Goal: Task Accomplishment & Management: Manage account settings

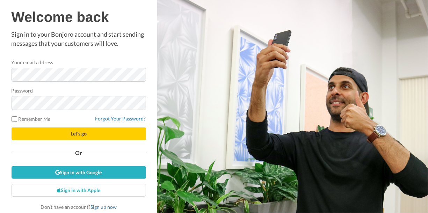
click at [112, 49] on div "Welcome back Sign in to your Bonjoro account and start sending messages that yo…" at bounding box center [79, 109] width 134 height 201
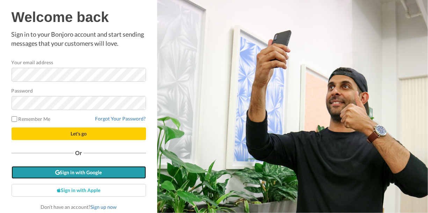
click at [96, 172] on link "Sign in with Google" at bounding box center [79, 172] width 134 height 13
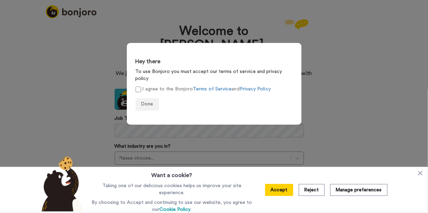
click at [144, 86] on label "I agree to the Bonjoro Terms of Service and Privacy Policy" at bounding box center [203, 89] width 135 height 7
drag, startPoint x: 145, startPoint y: 107, endPoint x: 148, endPoint y: 99, distance: 8.8
click at [146, 104] on form "Hey there To use Bonjoro you must accept our terms of service and privacy polic…" at bounding box center [214, 84] width 175 height 82
click at [148, 102] on span "Done" at bounding box center [147, 104] width 12 height 5
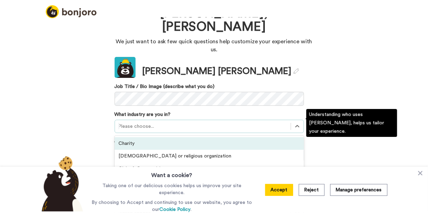
click at [134, 133] on div "option Charity focused, 1 of 21. 21 results available. Use Up and Down to choos…" at bounding box center [209, 126] width 189 height 13
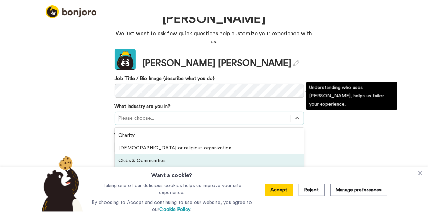
scroll to position [40, 0]
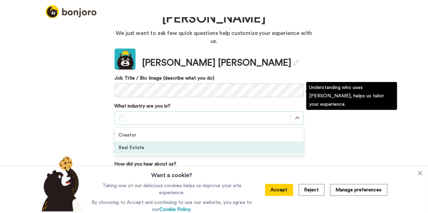
click at [138, 141] on div "Real Estate" at bounding box center [209, 147] width 189 height 13
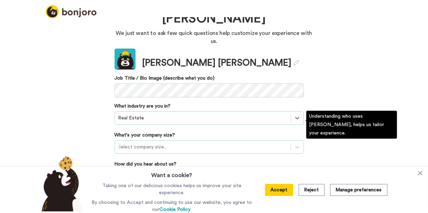
click at [146, 143] on div at bounding box center [202, 147] width 169 height 8
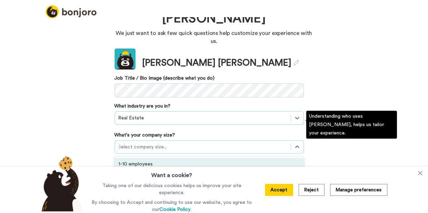
click at [133, 158] on div "1-10 employees" at bounding box center [209, 164] width 189 height 13
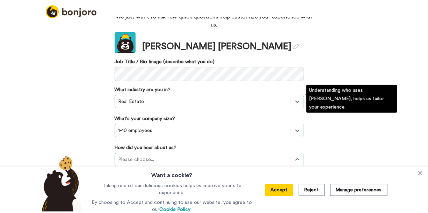
click at [154, 153] on div "option Recommended by a friend focused, 3 of 20. 20 results available. Use Up a…" at bounding box center [209, 159] width 189 height 13
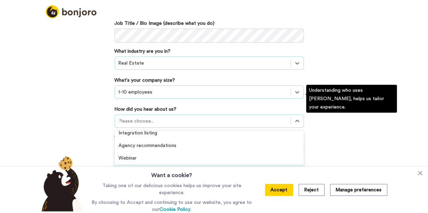
scroll to position [150, 0]
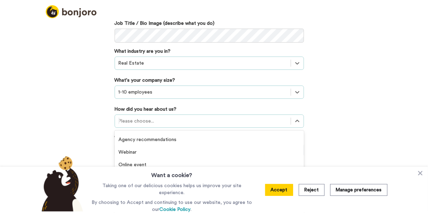
click at [283, 191] on button "Accept" at bounding box center [279, 190] width 28 height 12
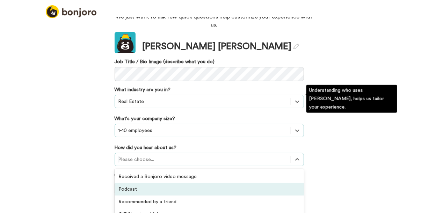
click at [167, 153] on div "option Podcast focused, 2 of 20. 20 results available. Use Up and Down to choos…" at bounding box center [209, 159] width 189 height 13
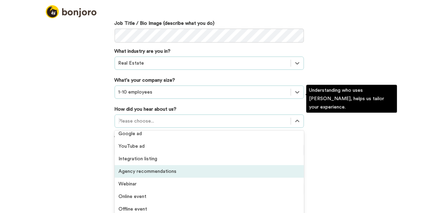
scroll to position [150, 0]
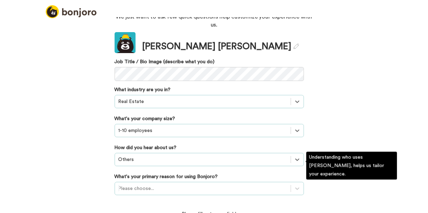
click at [158, 182] on div "Please choose..." at bounding box center [209, 188] width 189 height 13
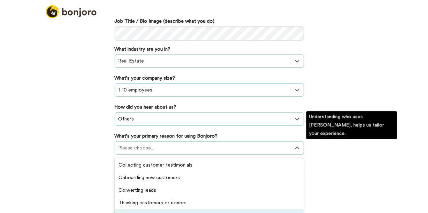
click at [165, 209] on div "Retaining existing customers" at bounding box center [209, 215] width 189 height 13
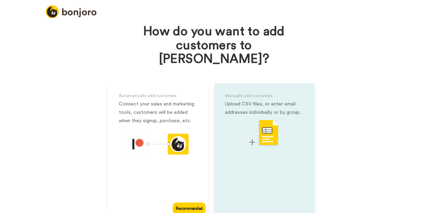
scroll to position [31, 0]
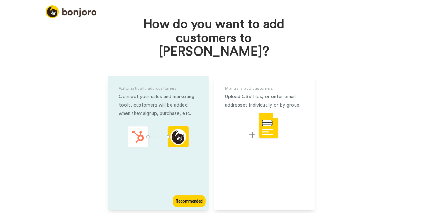
click at [204, 105] on div "Automatically add customers Connect your sales and marketing tools, customers w…" at bounding box center [158, 143] width 101 height 134
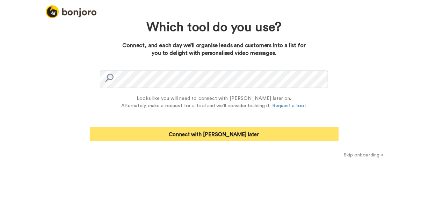
click at [204, 136] on button "Connect with Zapier later" at bounding box center [214, 134] width 249 height 14
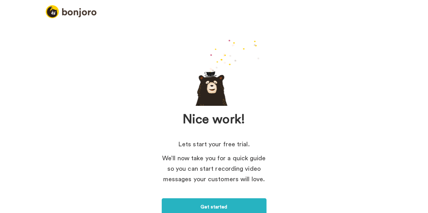
scroll to position [36, 0]
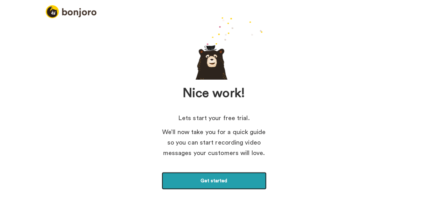
click at [225, 179] on link "Get started" at bounding box center [214, 180] width 105 height 17
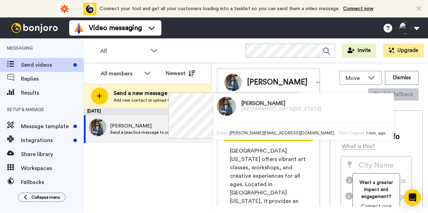
click at [258, 128] on div "[PERSON_NAME][GEOGRAPHIC_DATA][US_STATE] Email [PERSON_NAME][EMAIL_ADDRESS][DOM…" at bounding box center [303, 116] width 181 height 46
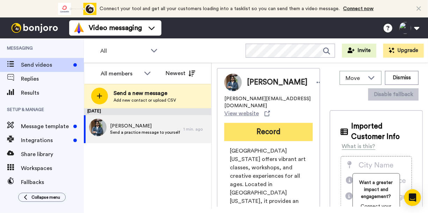
click at [287, 123] on button "Record" at bounding box center [268, 132] width 88 height 18
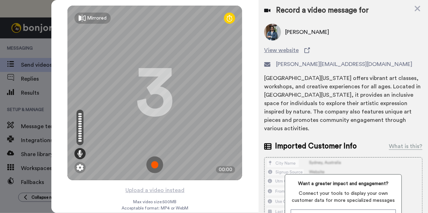
click at [155, 161] on img at bounding box center [154, 165] width 17 height 17
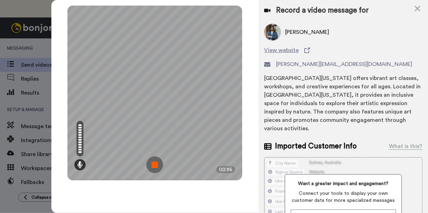
click at [158, 169] on img at bounding box center [154, 165] width 17 height 17
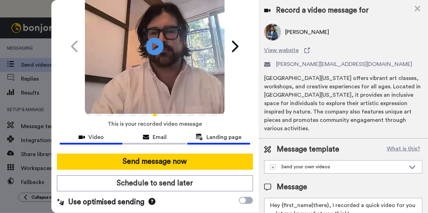
click at [221, 136] on span "Landing page" at bounding box center [223, 137] width 35 height 8
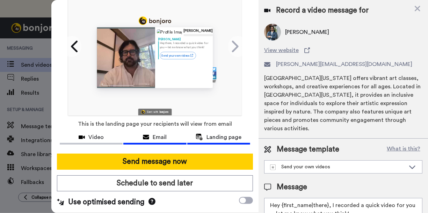
click at [161, 136] on span "Email" at bounding box center [160, 137] width 14 height 8
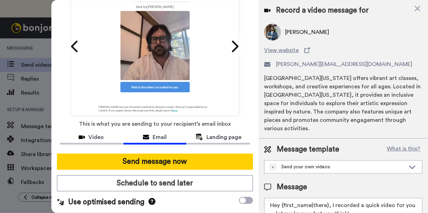
scroll to position [56, 0]
click at [96, 133] on span "Video" at bounding box center [95, 137] width 15 height 8
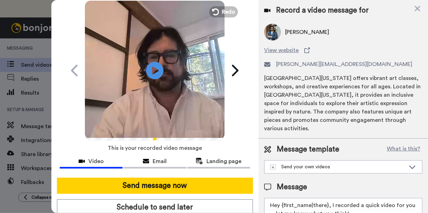
scroll to position [50, 0]
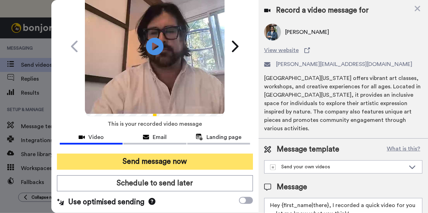
click at [176, 160] on button "Send message now" at bounding box center [155, 162] width 196 height 16
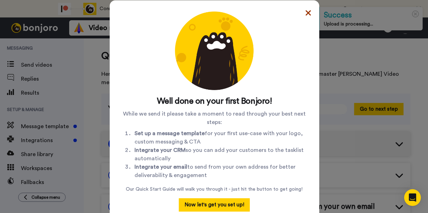
click at [306, 12] on icon at bounding box center [308, 13] width 5 height 8
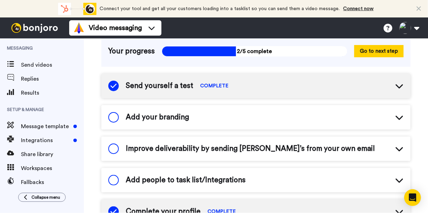
scroll to position [61, 0]
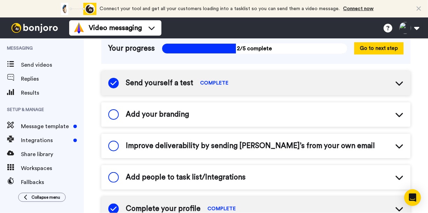
click at [220, 141] on span "Improve deliverability by sending Bonjoro’s from your own email" at bounding box center [250, 146] width 249 height 10
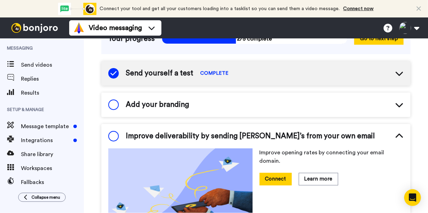
scroll to position [72, 0]
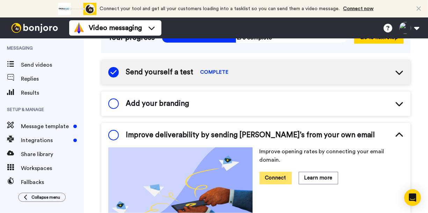
click at [275, 172] on button "Connect" at bounding box center [276, 178] width 32 height 12
click at [269, 172] on button "Connect" at bounding box center [276, 178] width 32 height 12
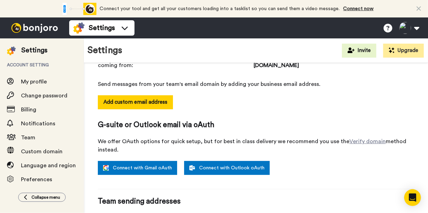
scroll to position [139, 0]
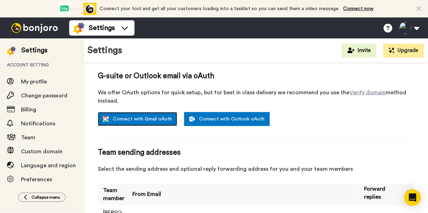
click at [160, 112] on link "Connect with Gmail oAuth" at bounding box center [137, 119] width 79 height 14
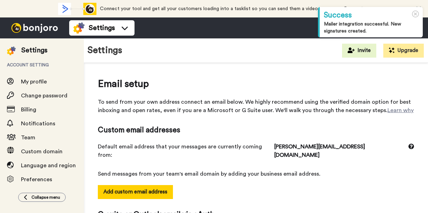
select select "164294"
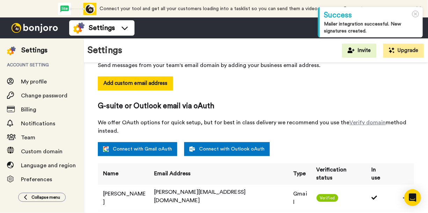
scroll to position [45, 0]
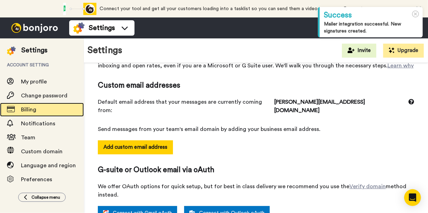
click at [28, 108] on span "Billing" at bounding box center [28, 110] width 15 height 6
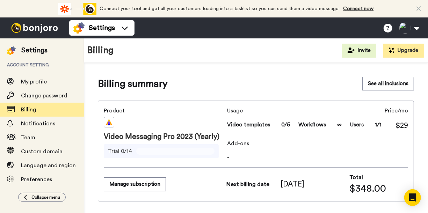
click at [133, 183] on button "Manage subscription" at bounding box center [135, 184] width 62 height 14
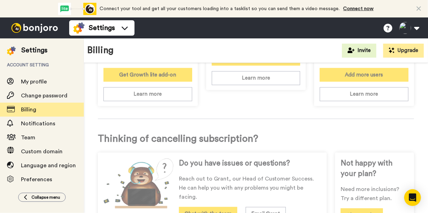
scroll to position [408, 0]
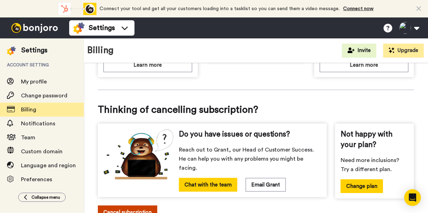
click at [137, 206] on button "Cancel subscription" at bounding box center [127, 213] width 59 height 14
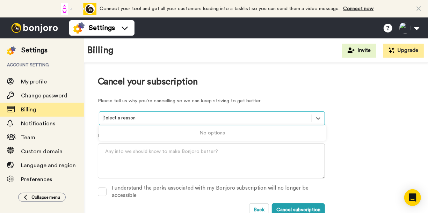
click at [184, 118] on div at bounding box center [205, 118] width 205 height 8
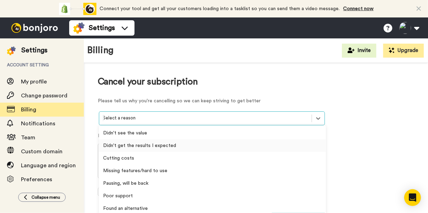
click at [138, 149] on div "Didn't get the results I expected" at bounding box center [212, 145] width 227 height 13
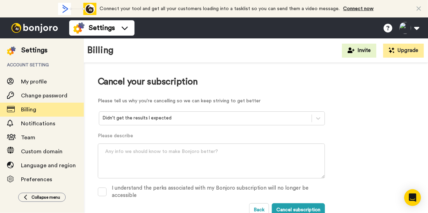
click at [97, 191] on div "Cancel your subscription Please tell us why you're cancelling so we can keep st…" at bounding box center [256, 147] width 344 height 168
click at [99, 192] on span at bounding box center [102, 192] width 9 height 9
click at [298, 205] on button "Cancel subscription" at bounding box center [298, 209] width 53 height 13
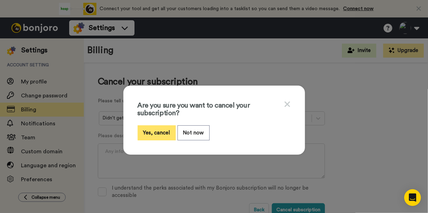
click at [161, 140] on button "Yes, cancel" at bounding box center [157, 132] width 38 height 15
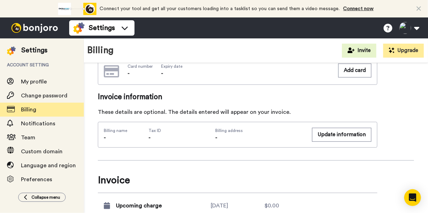
scroll to position [231, 0]
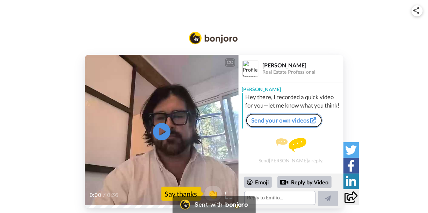
click at [292, 120] on link "Send your own videos" at bounding box center [284, 120] width 77 height 15
click at [162, 130] on icon "Play/Pause" at bounding box center [161, 131] width 19 height 33
click at [348, 200] on icon at bounding box center [351, 197] width 13 height 12
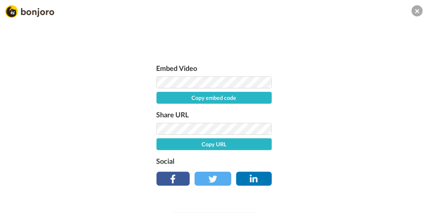
click at [213, 142] on button "Copy URL" at bounding box center [214, 144] width 115 height 12
click at [203, 97] on button "Copy embed code" at bounding box center [214, 98] width 115 height 12
click at [223, 146] on button "URL copied!" at bounding box center [214, 144] width 115 height 12
